Goal: Navigation & Orientation: Find specific page/section

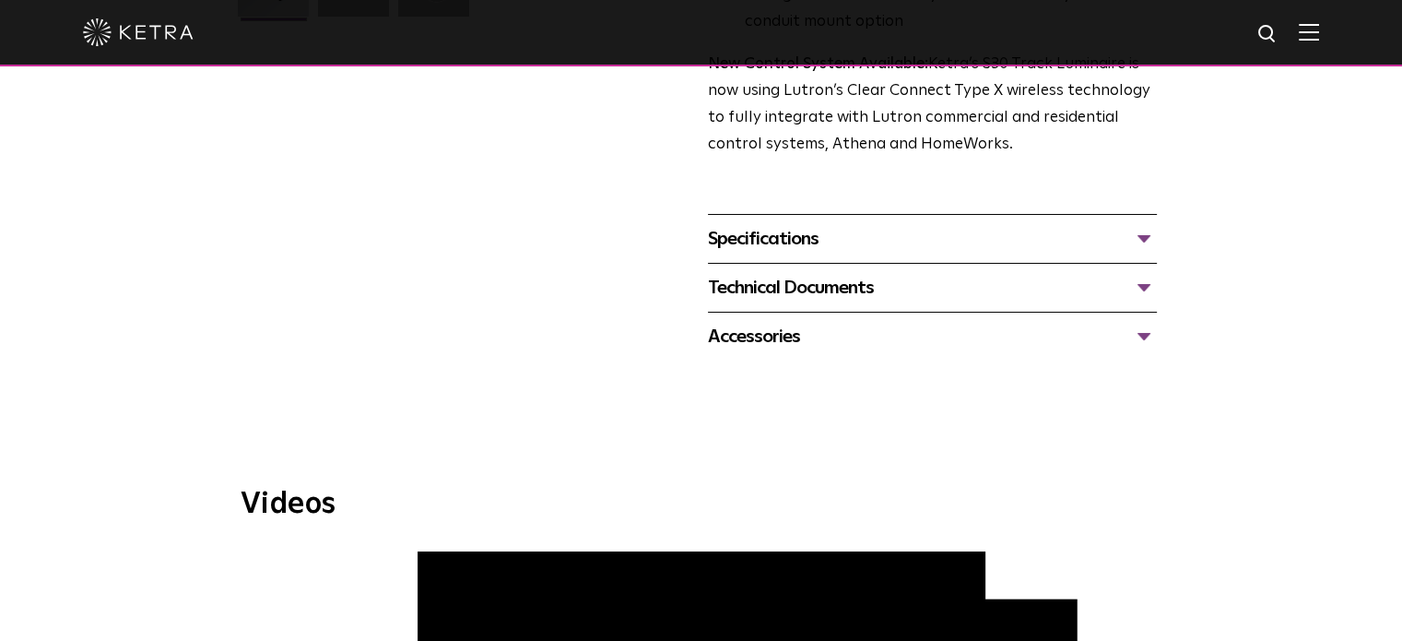
click at [941, 273] on div "Technical Documents" at bounding box center [932, 287] width 449 height 29
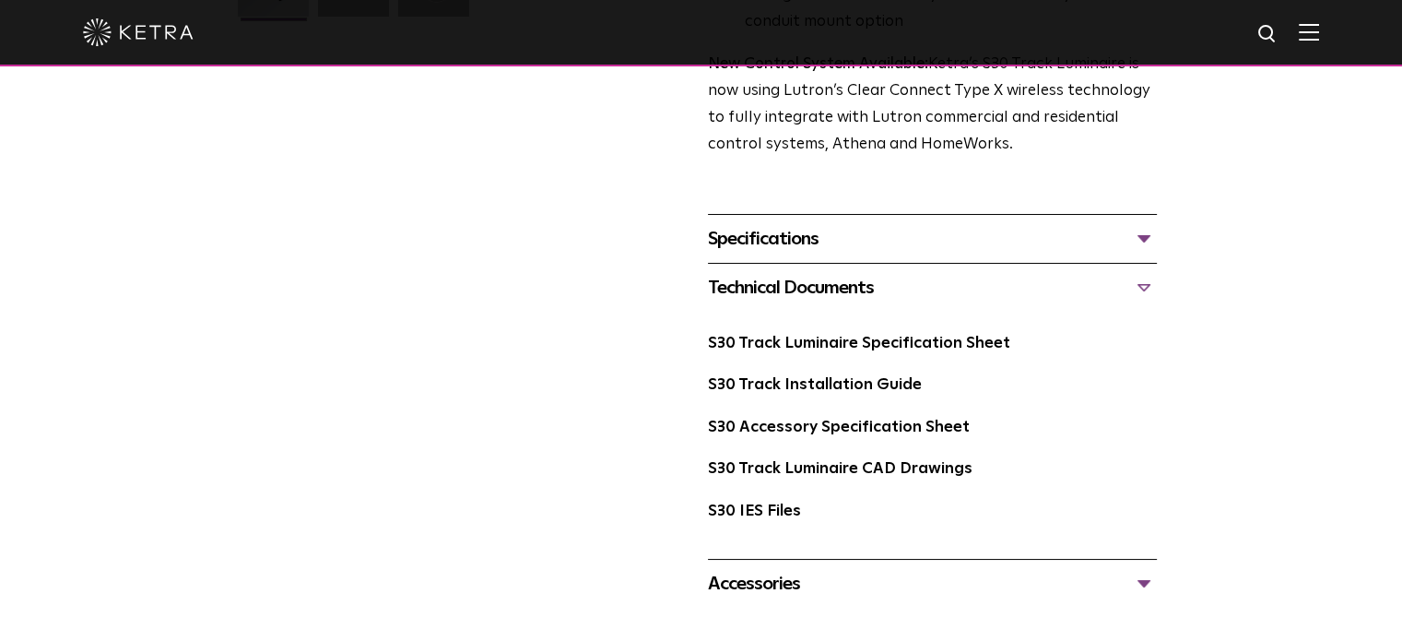
click at [941, 273] on div "Technical Documents" at bounding box center [932, 287] width 449 height 29
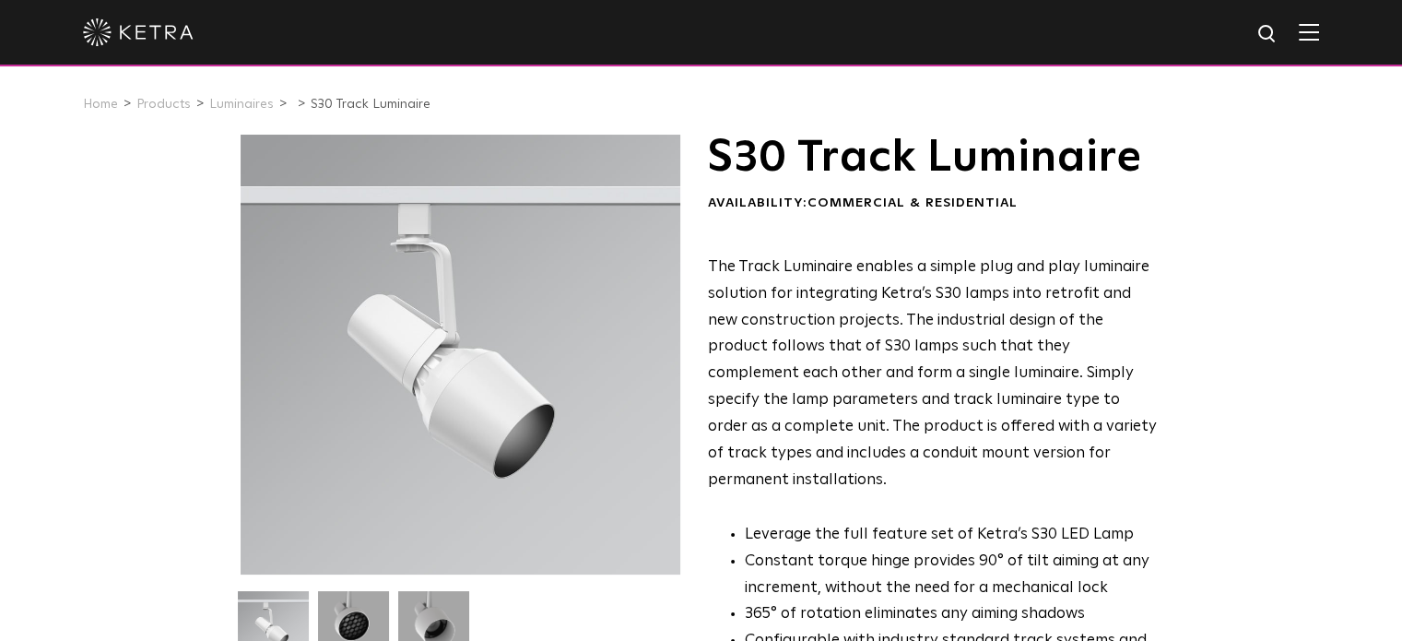
click at [1319, 32] on img at bounding box center [1309, 32] width 20 height 18
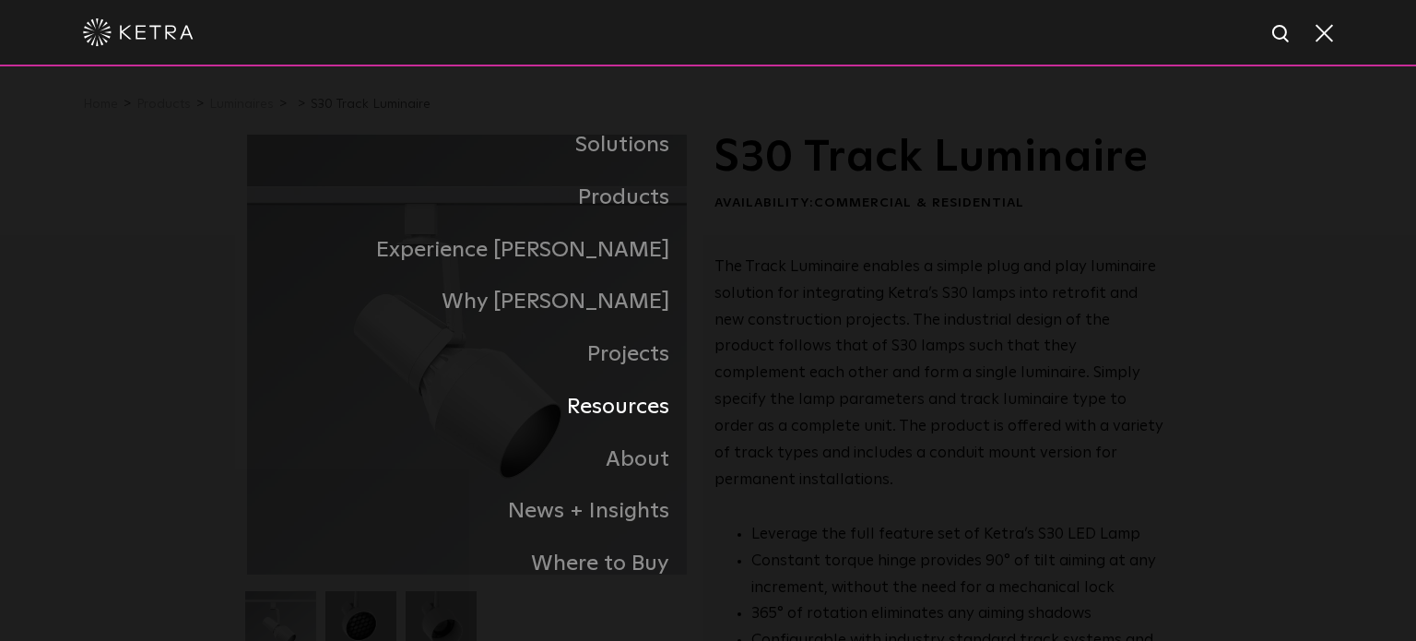
click at [630, 416] on link "Resources" at bounding box center [477, 407] width 461 height 53
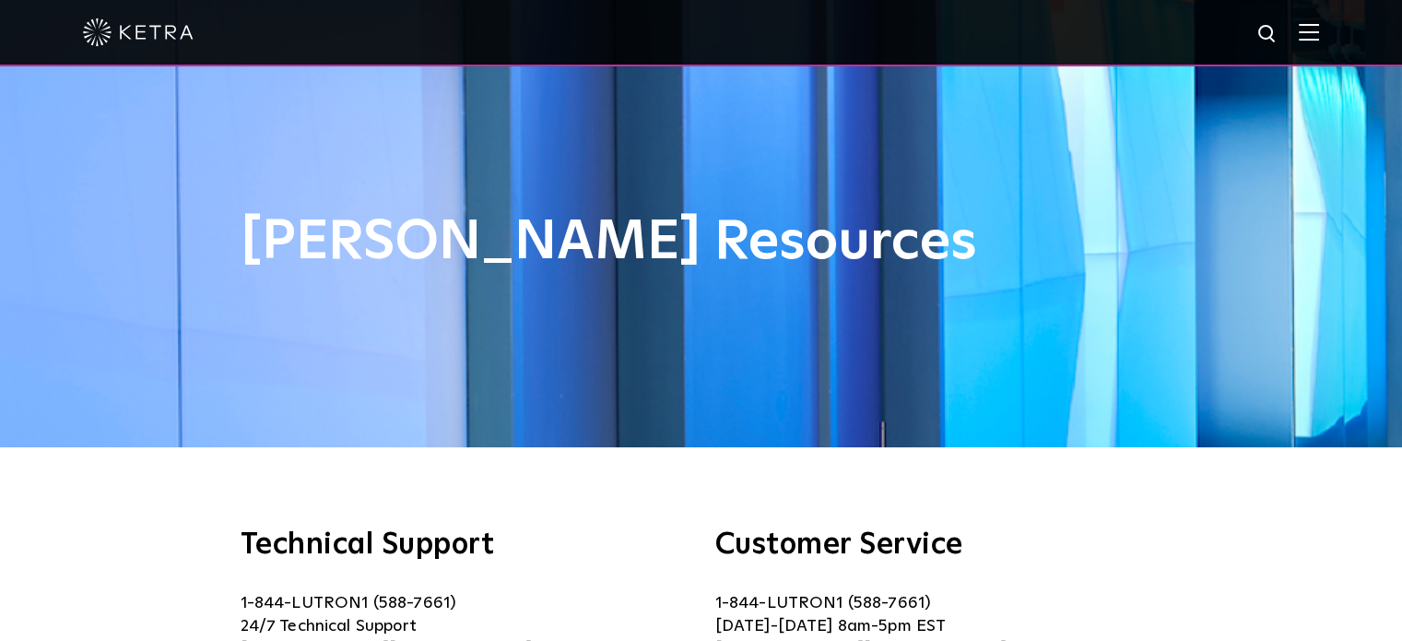
click at [1319, 36] on img at bounding box center [1309, 32] width 20 height 18
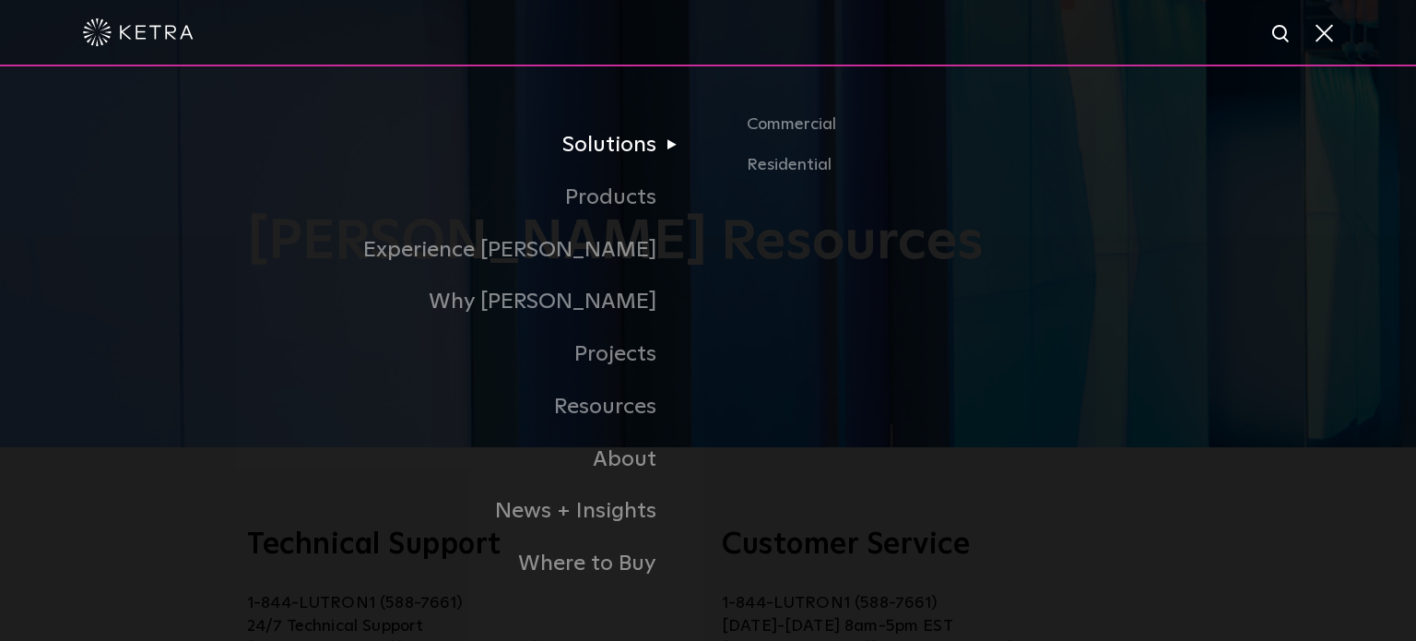
click at [621, 154] on link "Solutions" at bounding box center [398, 145] width 617 height 53
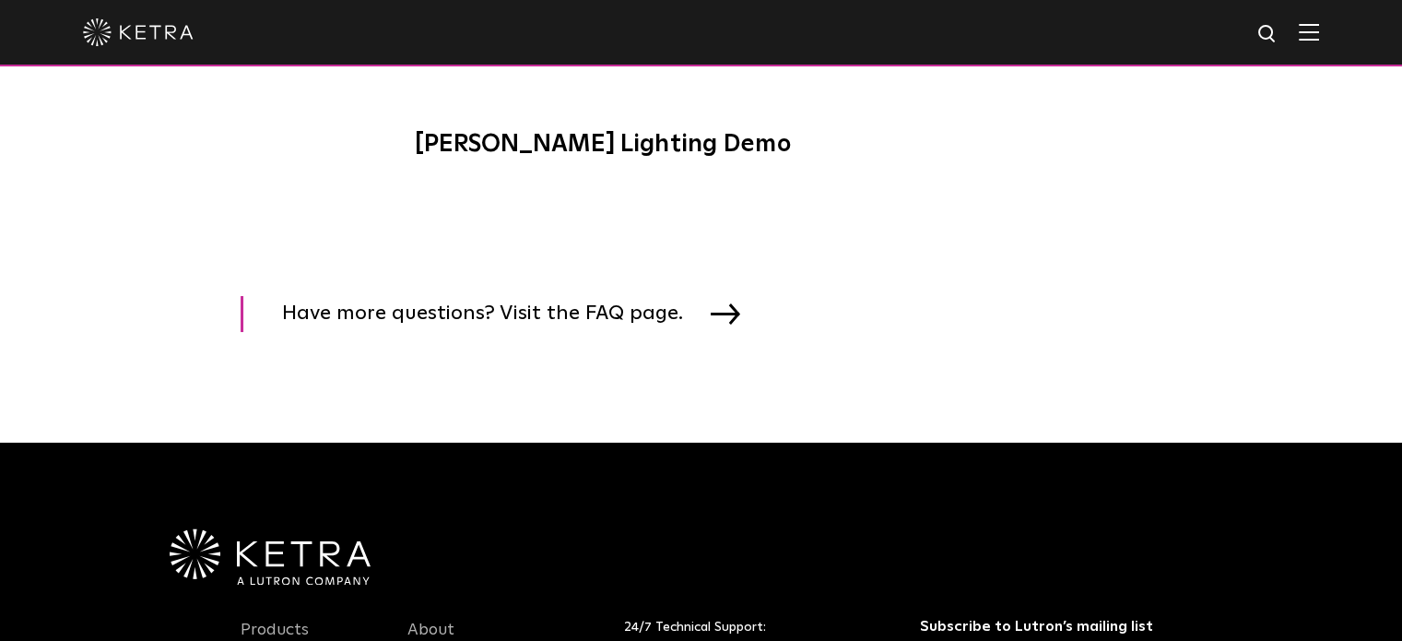
scroll to position [3078, 0]
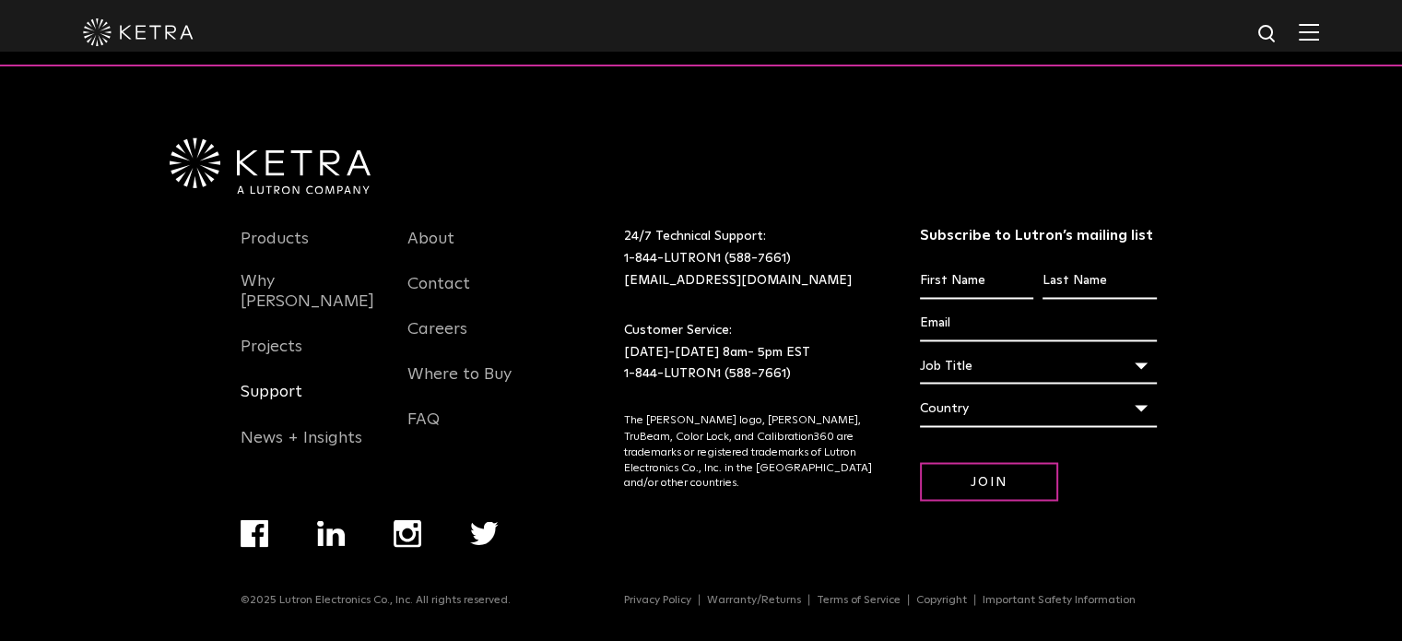
click at [256, 382] on link "Support" at bounding box center [272, 403] width 62 height 42
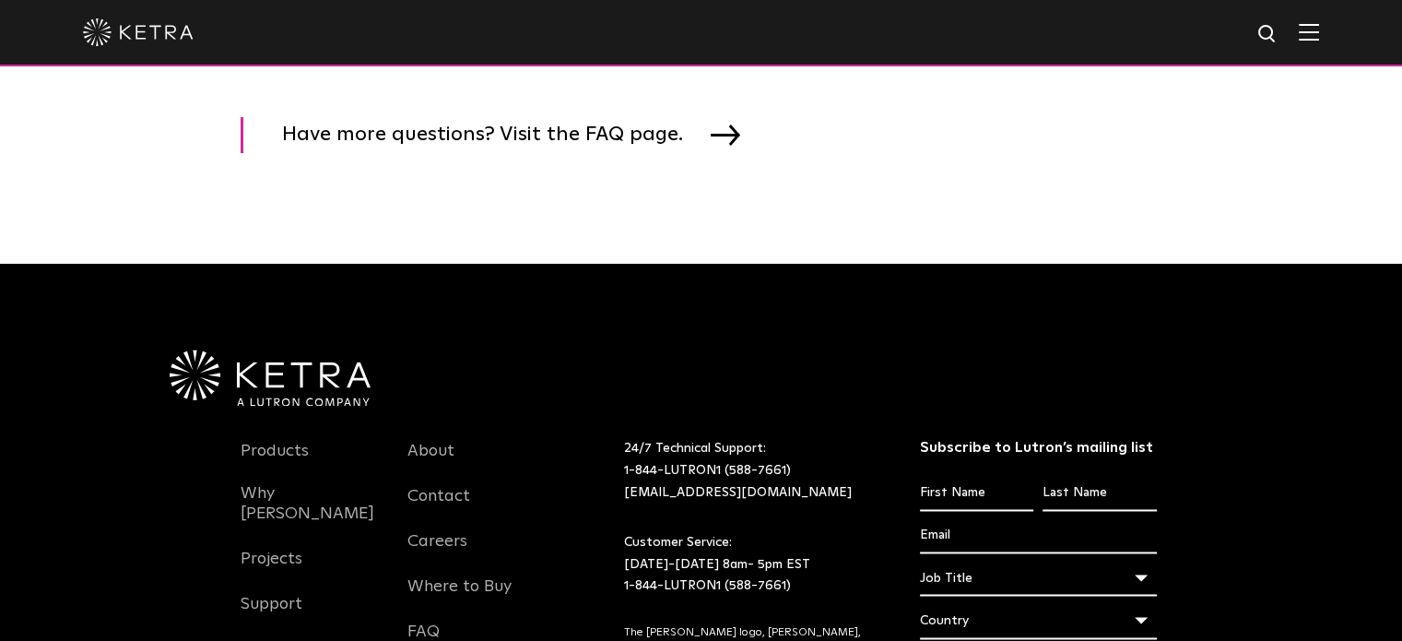
scroll to position [3078, 0]
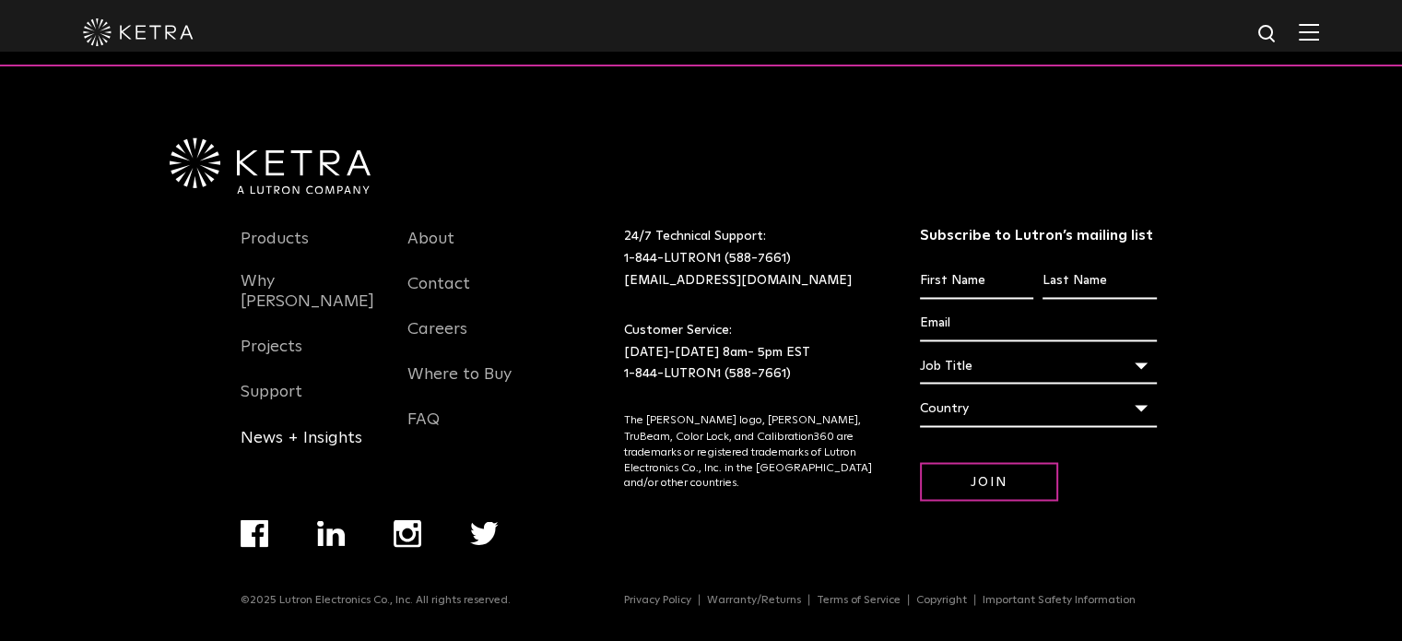
click at [291, 427] on link "News + Insights" at bounding box center [302, 448] width 122 height 42
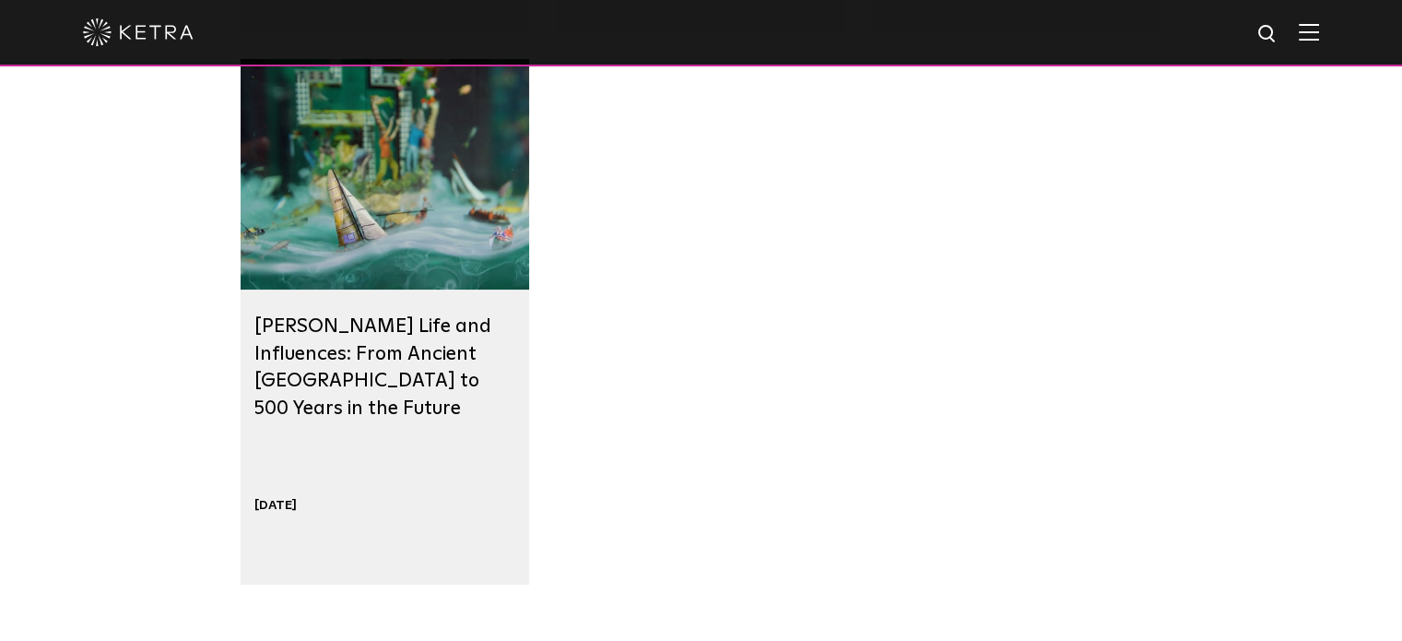
scroll to position [2466, 0]
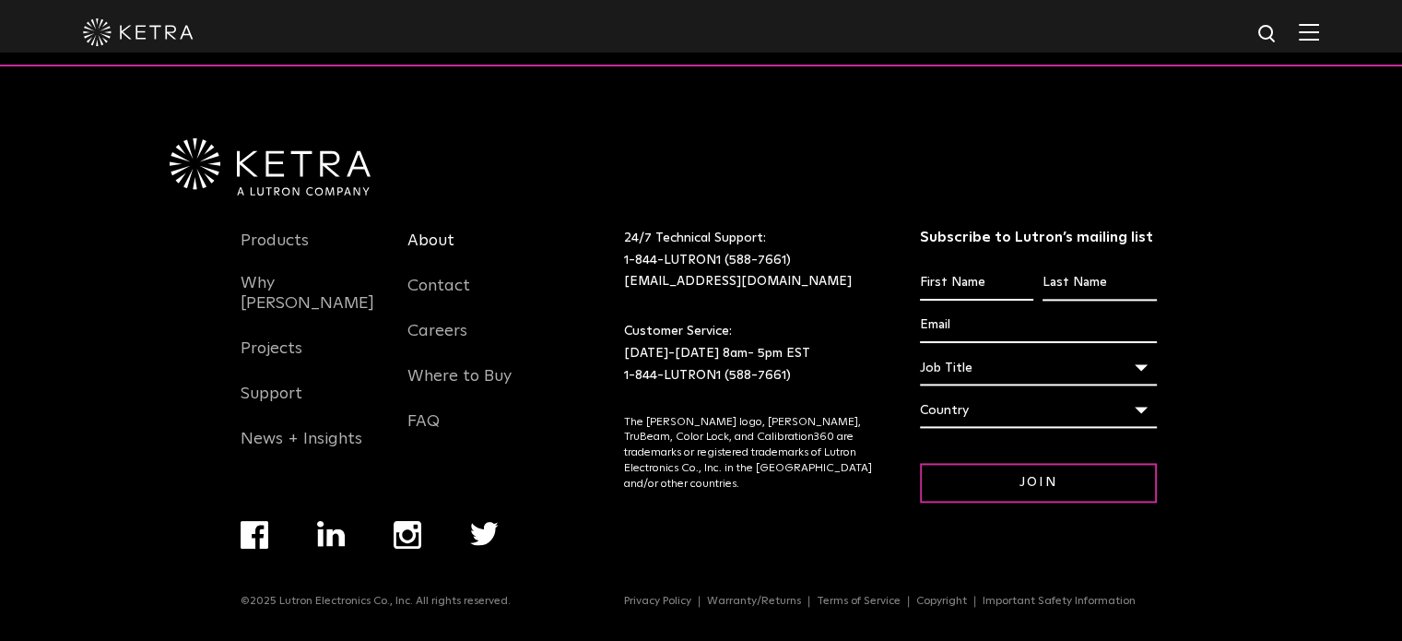
click at [428, 232] on link "About" at bounding box center [430, 251] width 47 height 42
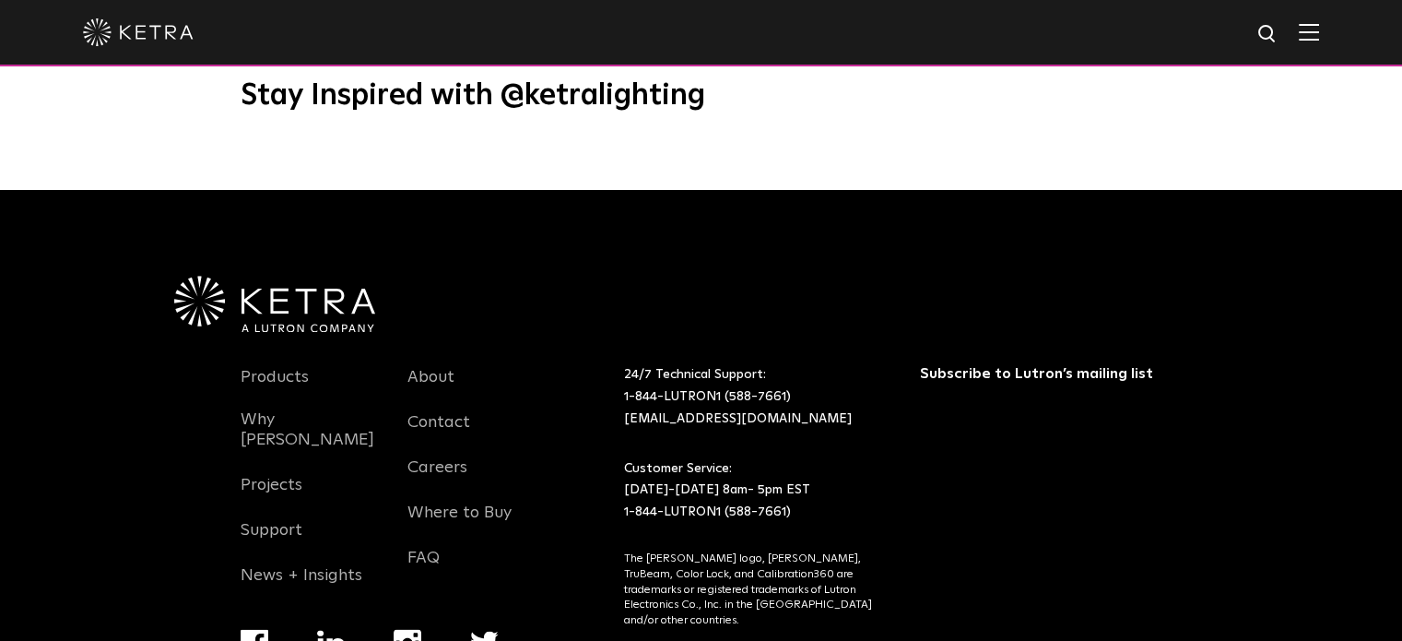
scroll to position [2332, 0]
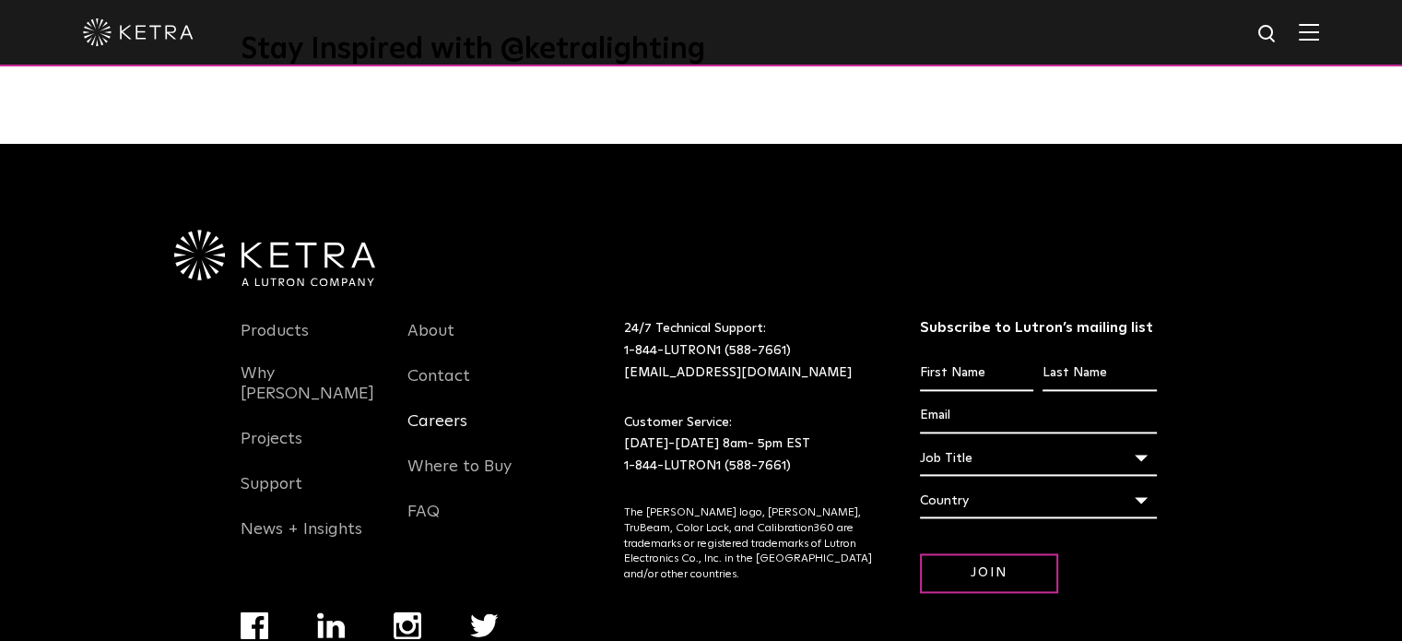
click at [422, 411] on link "Careers" at bounding box center [437, 432] width 60 height 42
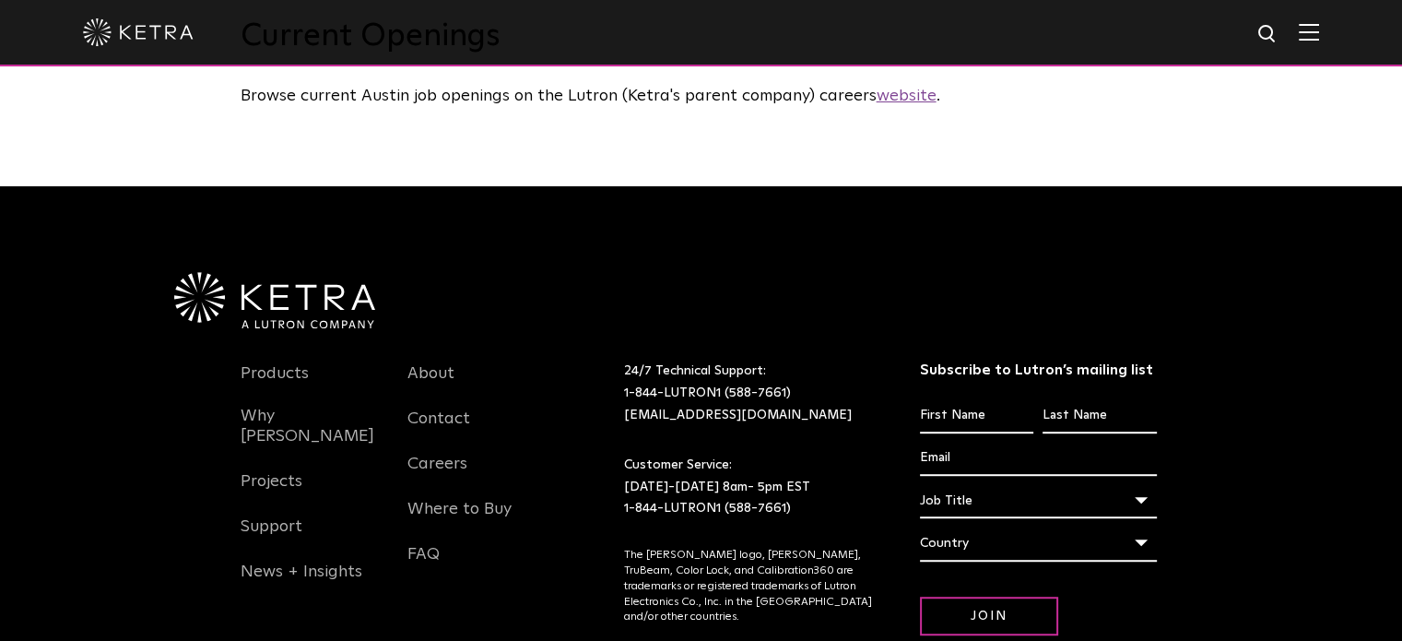
scroll to position [1205, 0]
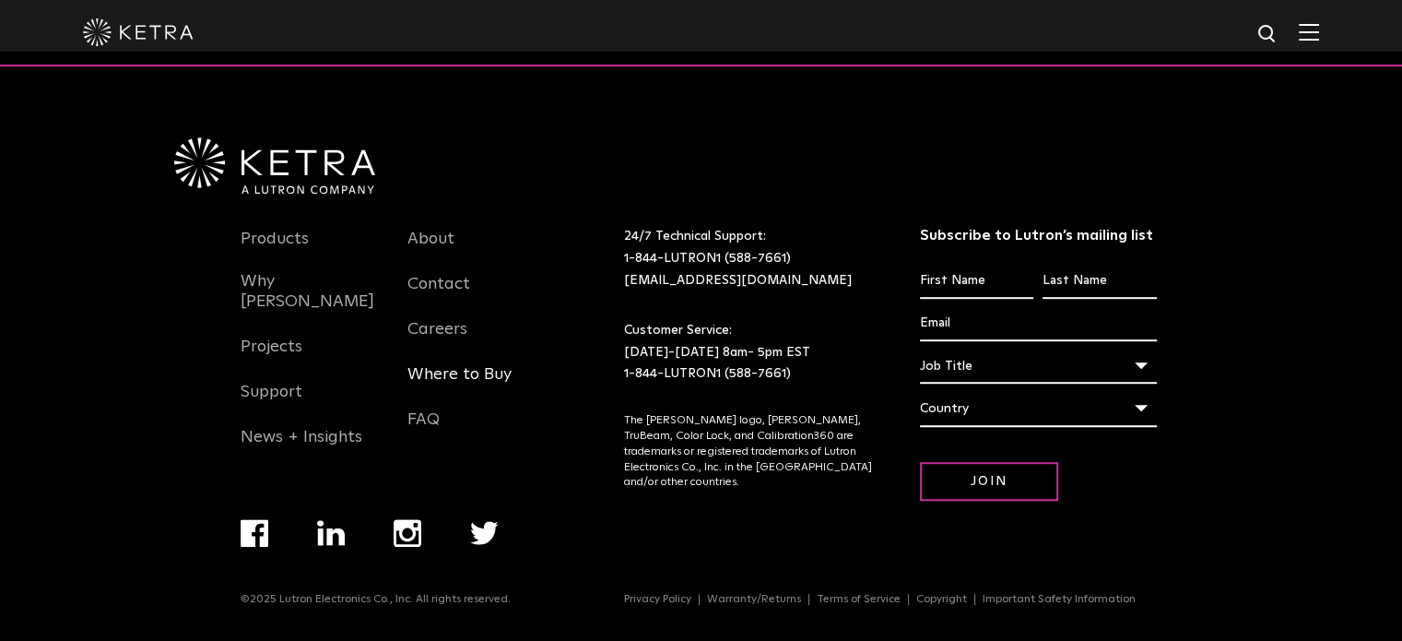
click at [459, 376] on link "Where to Buy" at bounding box center [459, 385] width 104 height 42
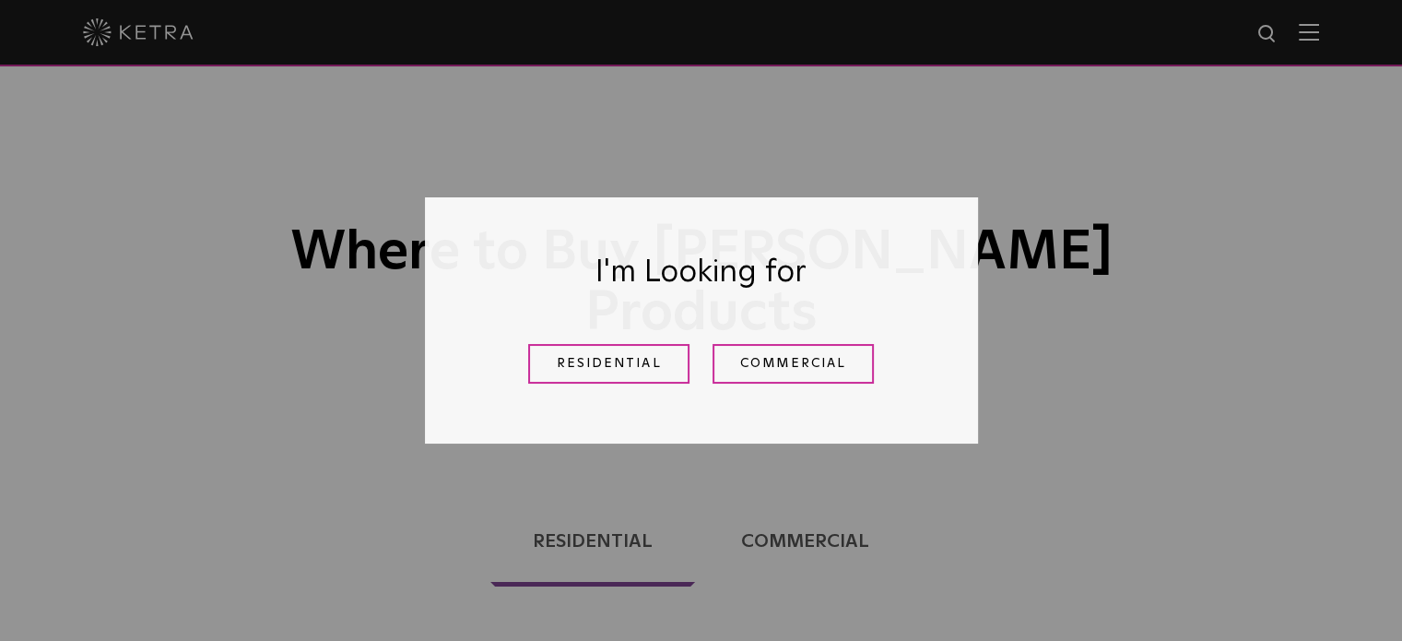
click at [1110, 296] on div "I'm Looking for Residential Commercial" at bounding box center [701, 320] width 1402 height 641
click at [780, 375] on link "Commercial" at bounding box center [792, 364] width 161 height 40
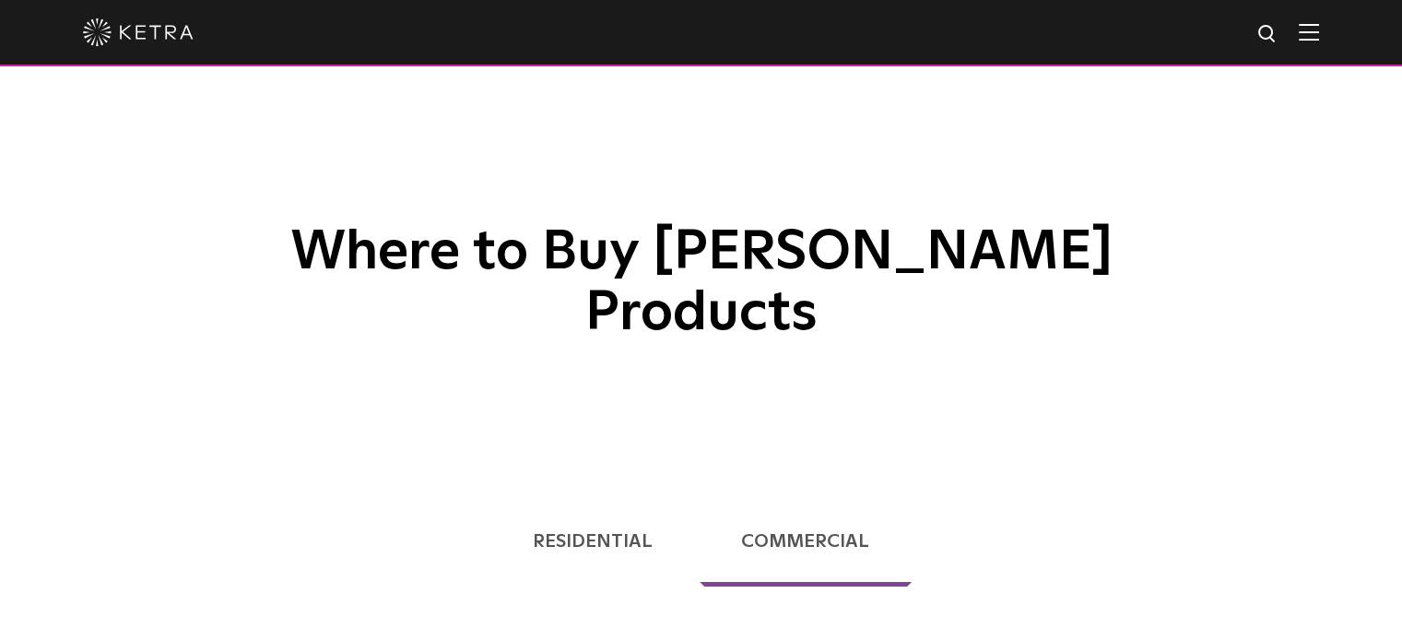
click at [1309, 34] on div at bounding box center [701, 32] width 1236 height 65
click at [1312, 35] on img at bounding box center [1309, 32] width 20 height 18
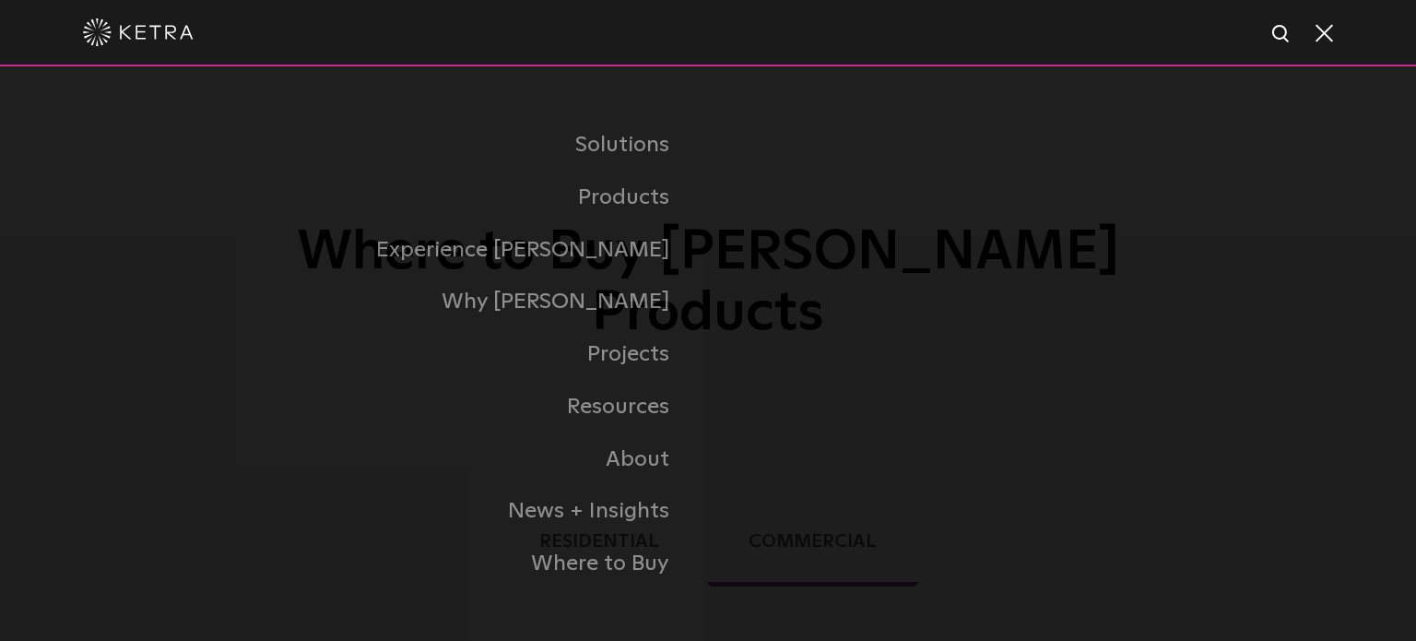
click at [1316, 39] on span at bounding box center [1322, 32] width 20 height 18
